Goal: Use online tool/utility: Utilize a website feature to perform a specific function

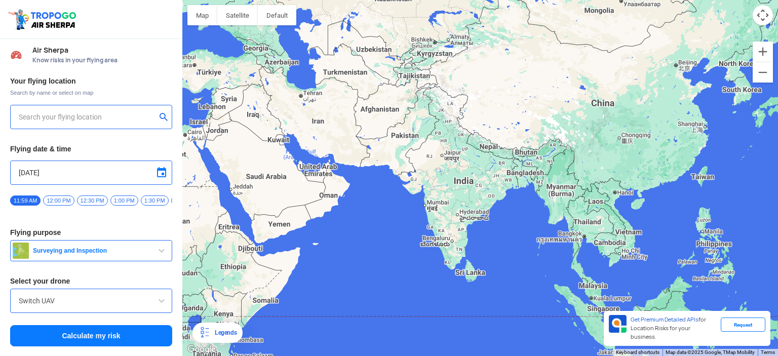
click at [135, 120] on input "text" at bounding box center [87, 117] width 137 height 12
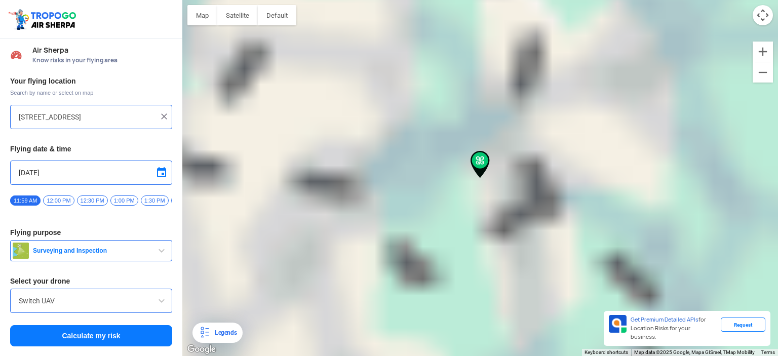
type input "255a, near [STREET_ADDRESS]"
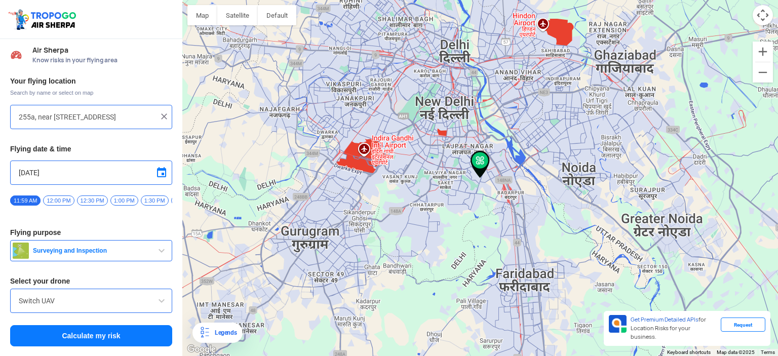
click at [126, 252] on span "Surveying and Inspection" at bounding box center [92, 251] width 127 height 8
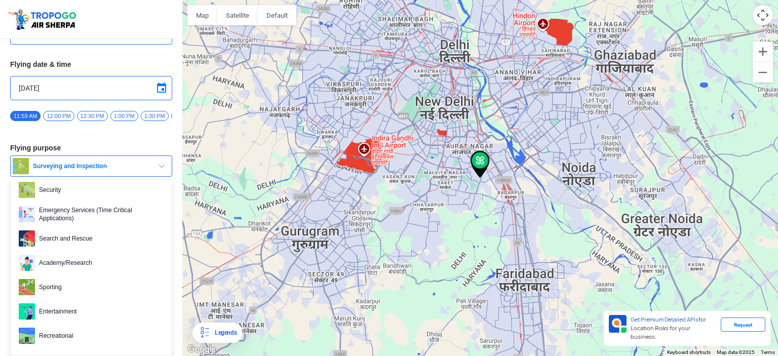
scroll to position [88, 0]
click at [92, 311] on span "Entertainment" at bounding box center [99, 312] width 129 height 16
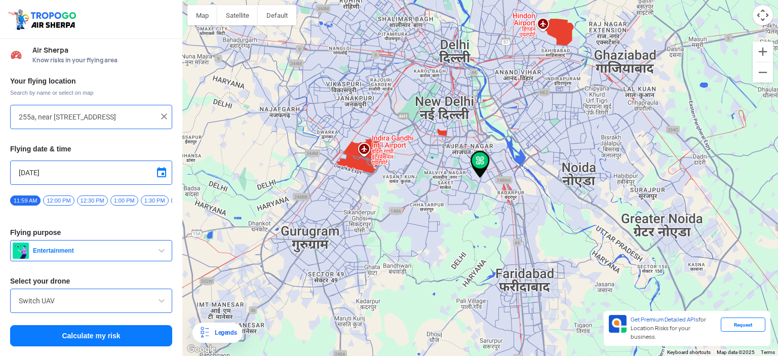
scroll to position [0, 0]
click at [92, 311] on div "Switch UAV" at bounding box center [91, 301] width 162 height 24
click at [158, 307] on span at bounding box center [162, 301] width 12 height 12
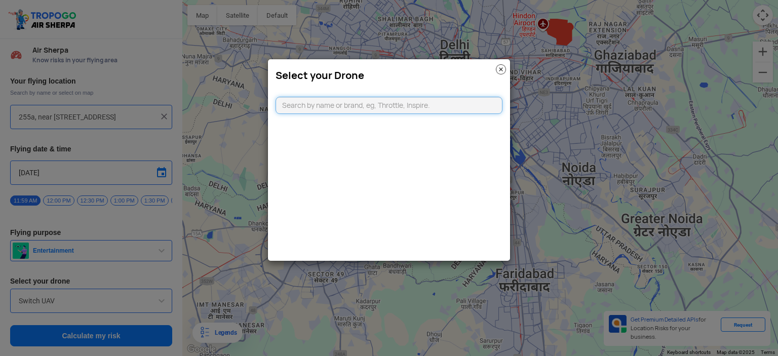
click at [402, 102] on input "text" at bounding box center [389, 105] width 227 height 17
type input "c"
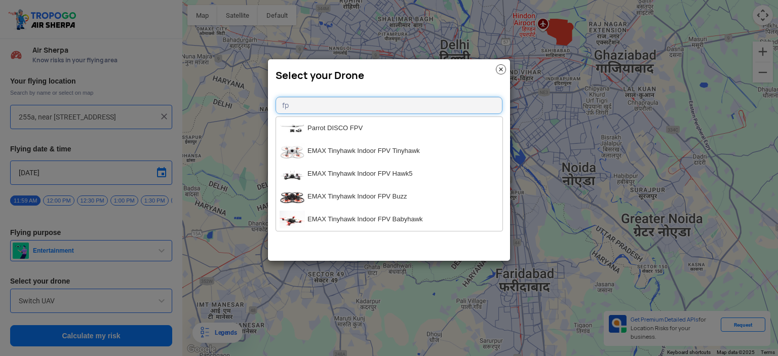
type input "f"
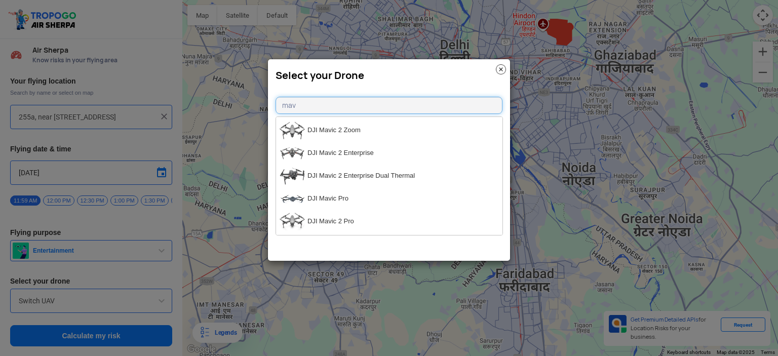
scroll to position [178, 0]
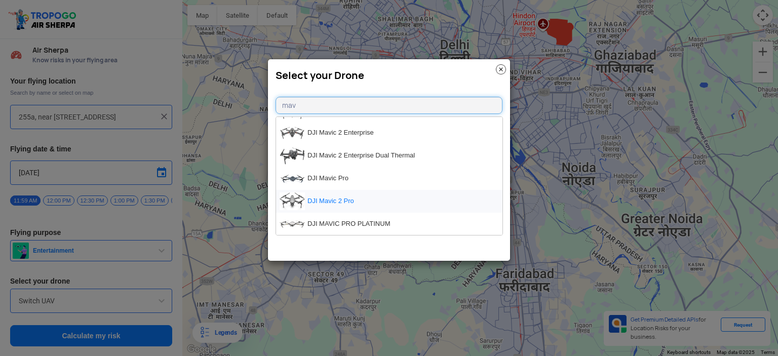
type input "mav"
click at [359, 197] on li "DJI Mavic 2 Pro" at bounding box center [389, 201] width 226 height 23
type input "DJI Mavic 2 Pro"
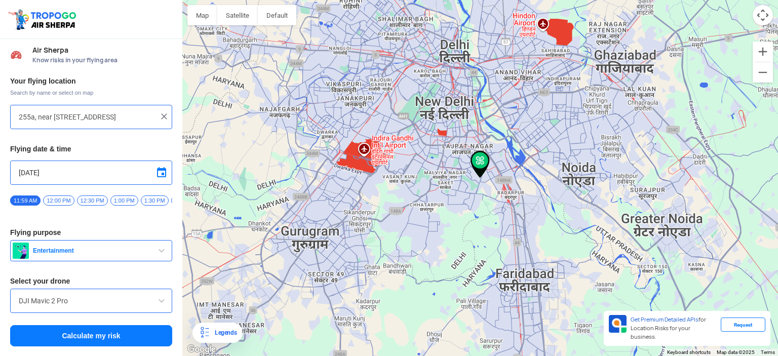
click at [113, 339] on button "Calculate my risk" at bounding box center [91, 335] width 162 height 21
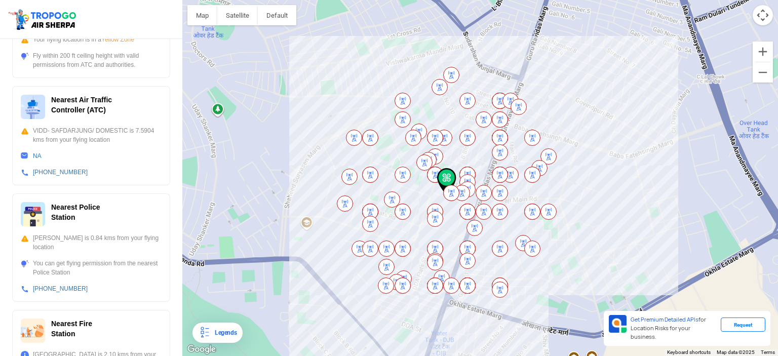
scroll to position [351, 0]
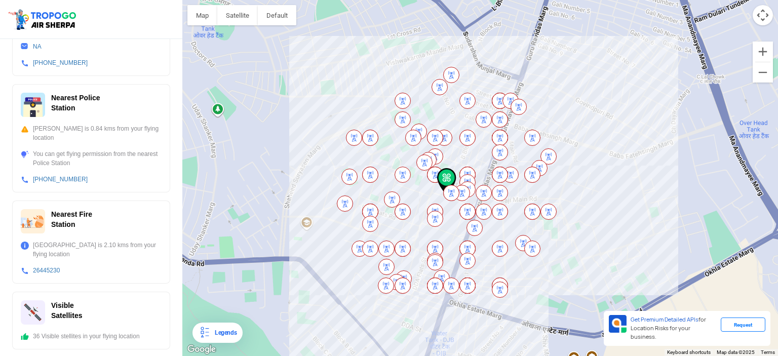
click at [438, 220] on img at bounding box center [435, 219] width 16 height 16
